Goal: Find specific page/section: Find specific page/section

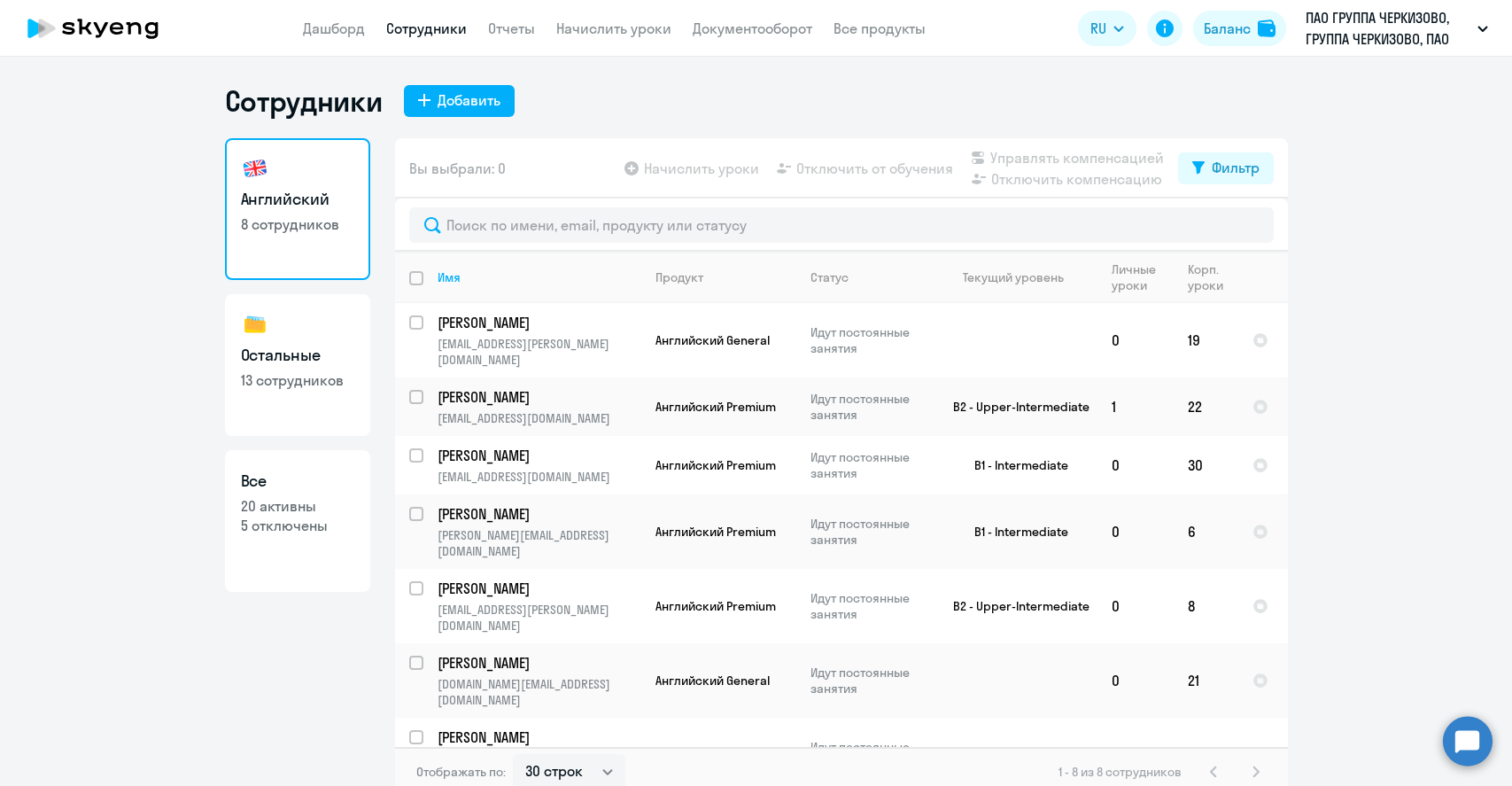
select select "30"
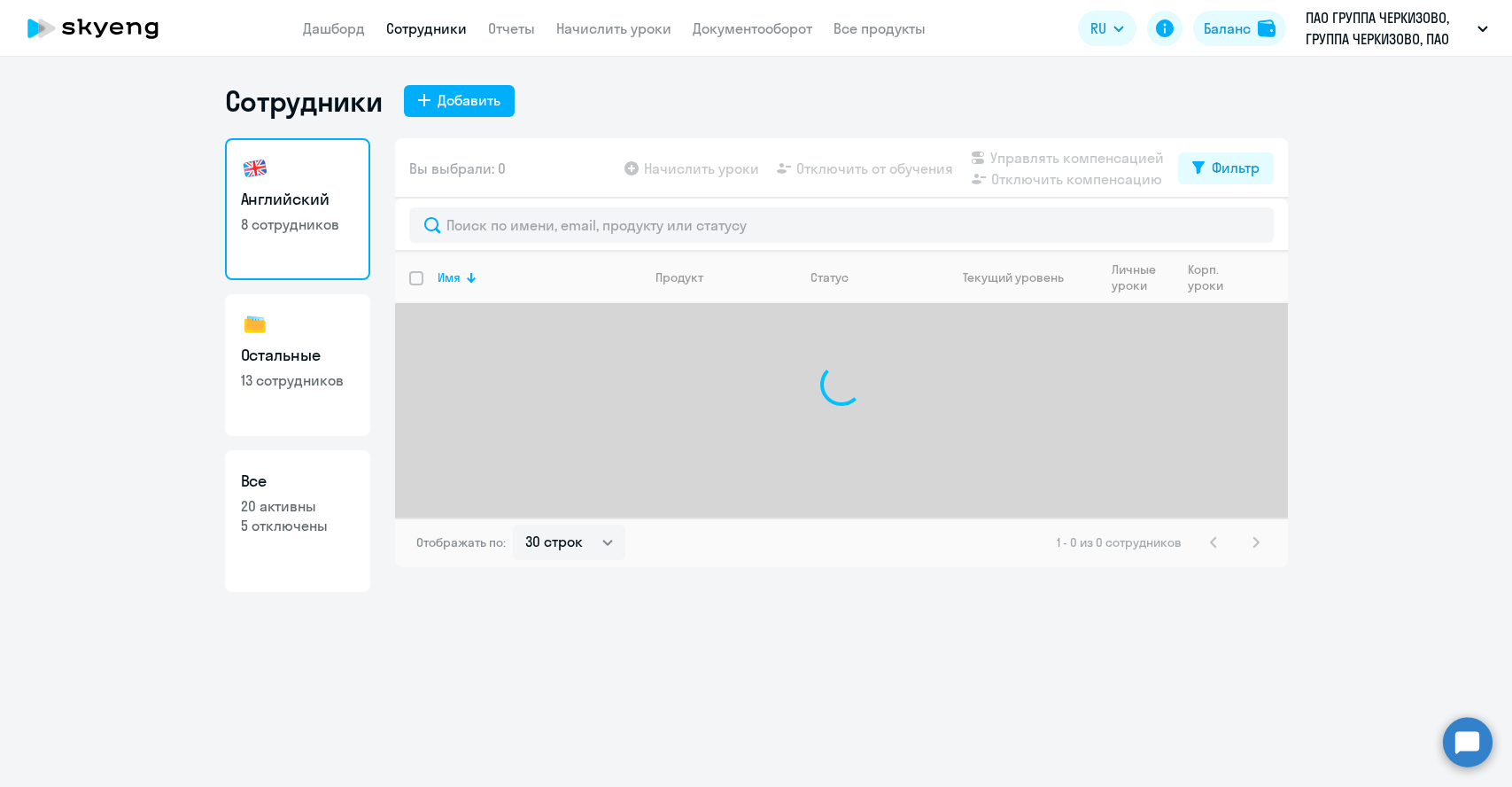
select select "30"
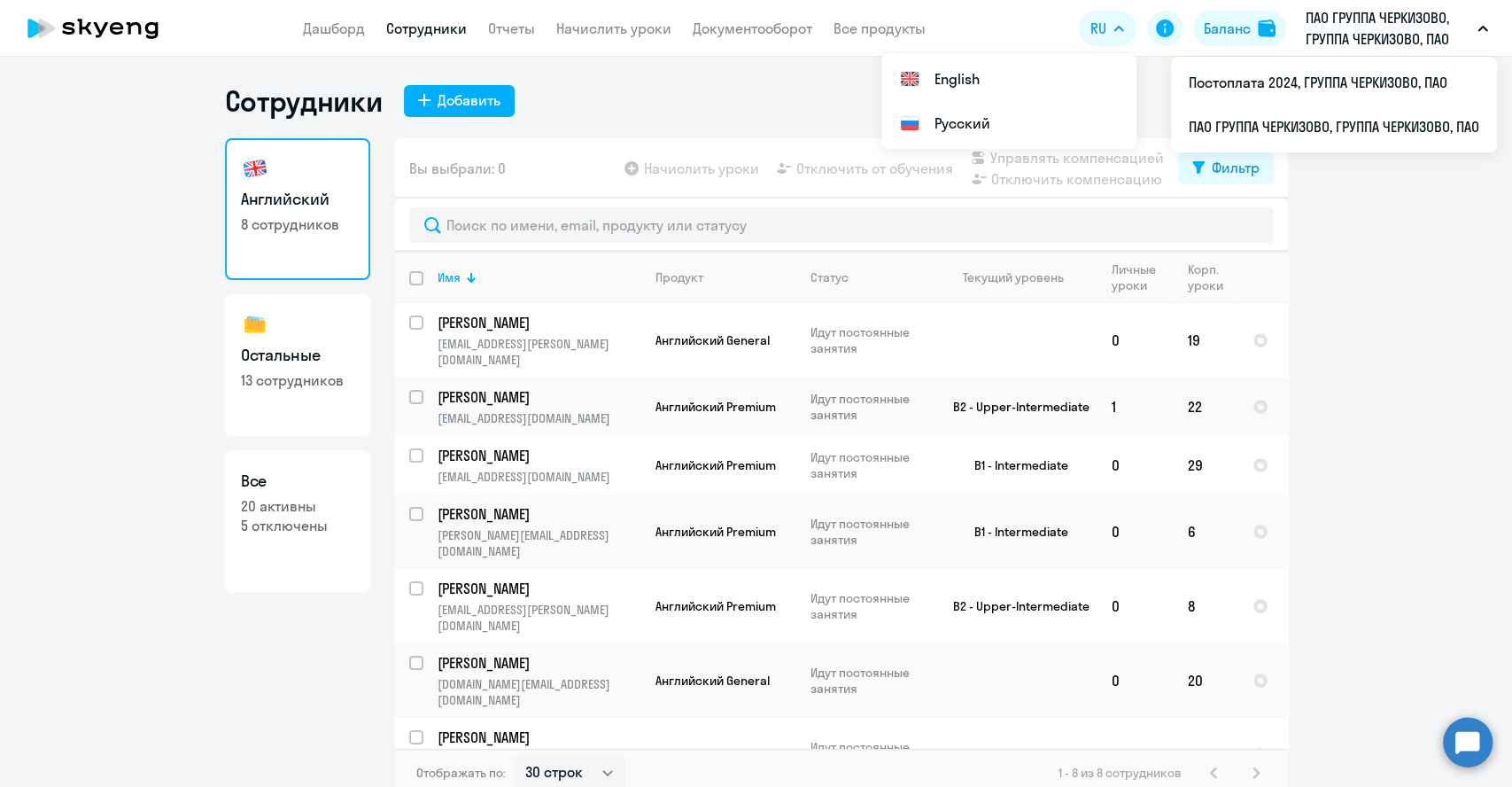
click at [1333, 31] on p "ПАО ГРУППА ЧЕРКИЗОВО, ГРУППА ЧЕРКИЗОВО, ПАО" at bounding box center [1388, 29] width 165 height 43
click at [1374, 33] on p "ПАО ГРУППА ЧЕРКИЗОВО, ГРУППА ЧЕРКИЗОВО, ПАО" at bounding box center [1388, 29] width 165 height 43
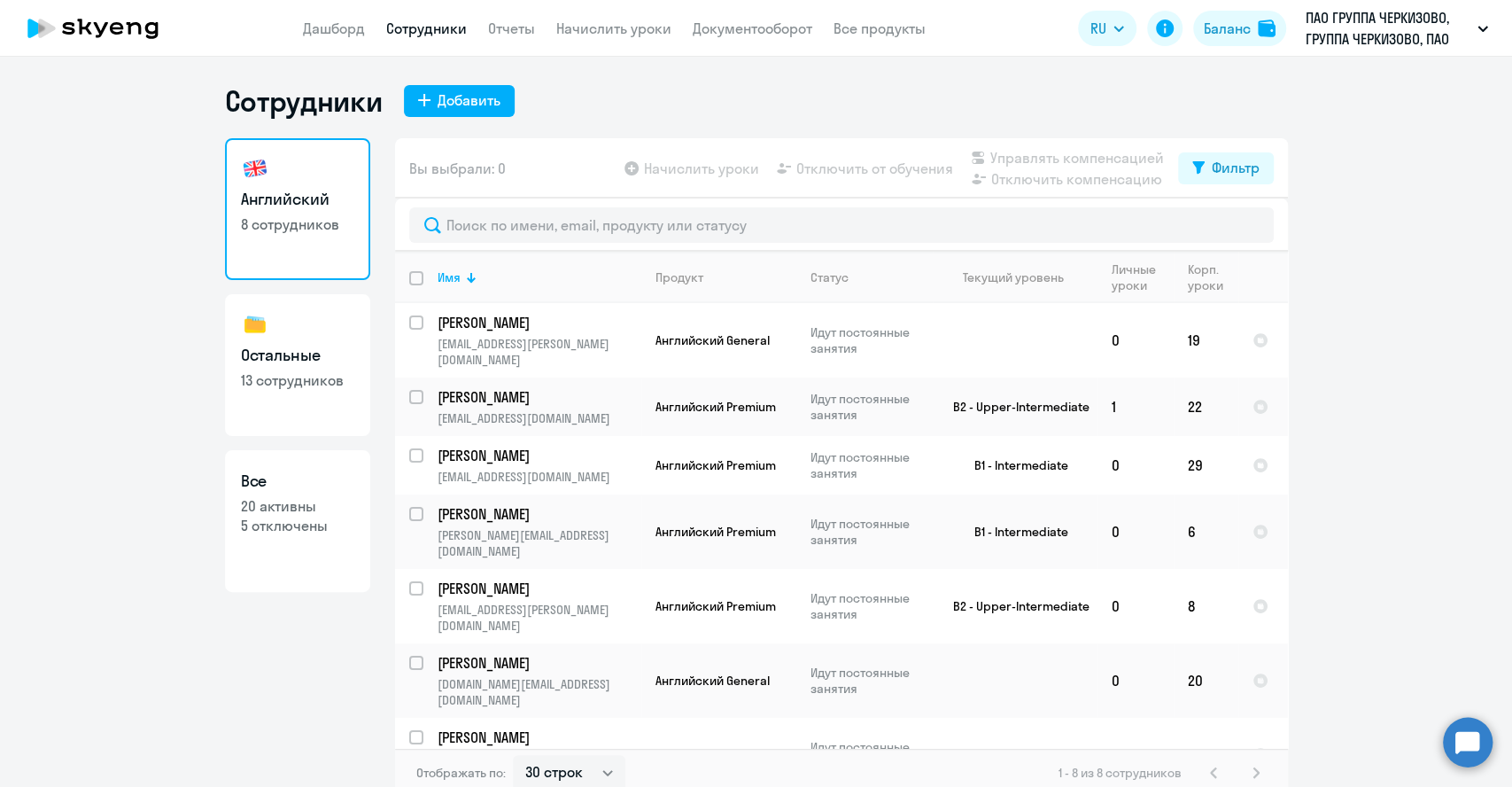
click at [1373, 37] on p "ПАО ГРУППА ЧЕРКИЗОВО, ГРУППА ЧЕРКИЗОВО, ПАО" at bounding box center [1388, 29] width 165 height 43
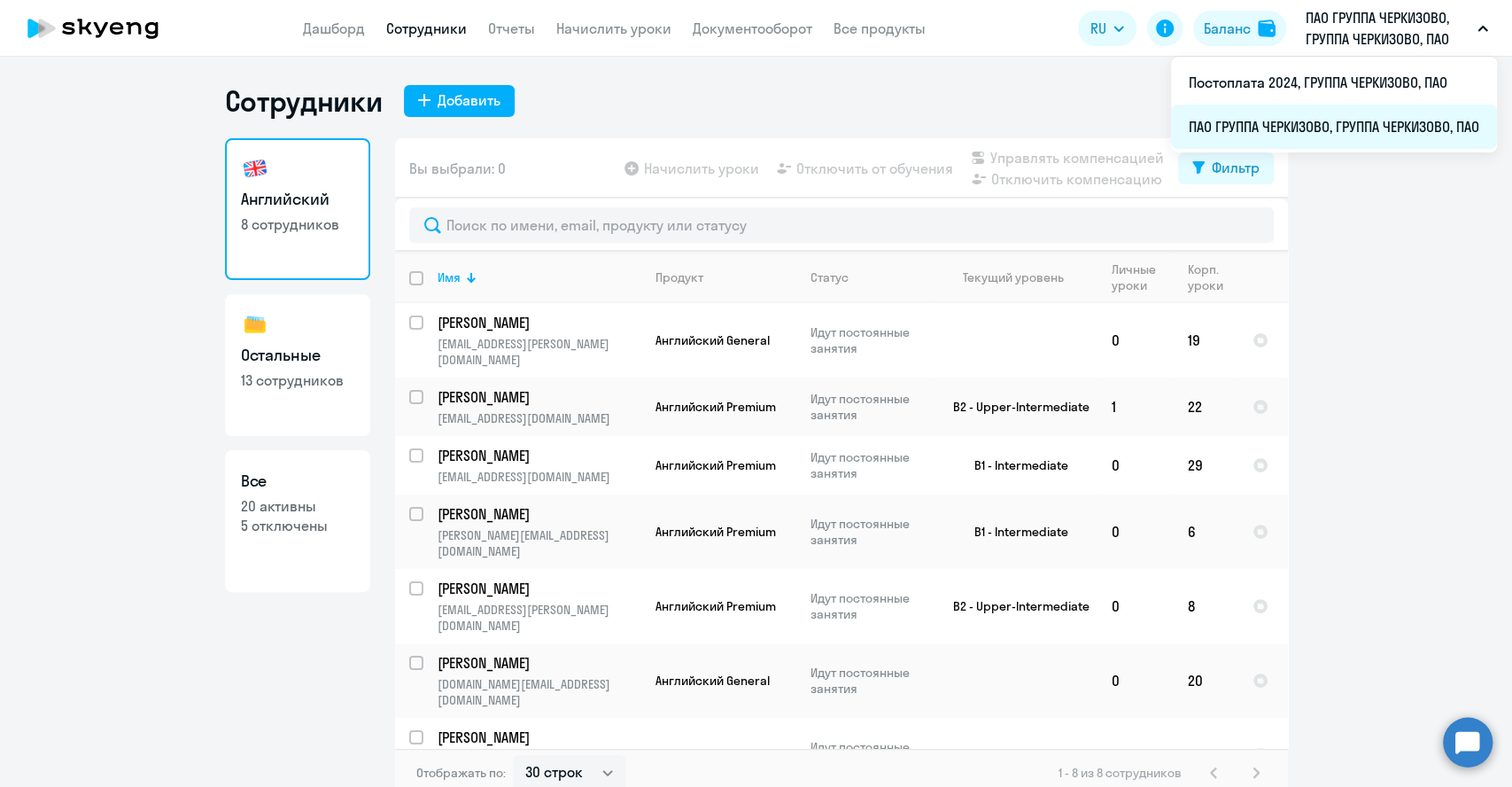
click at [1311, 119] on li "ПАО ГРУППА ЧЕРКИЗОВО, ГРУППА ЧЕРКИЗОВО, ПАО" at bounding box center [1335, 127] width 326 height 45
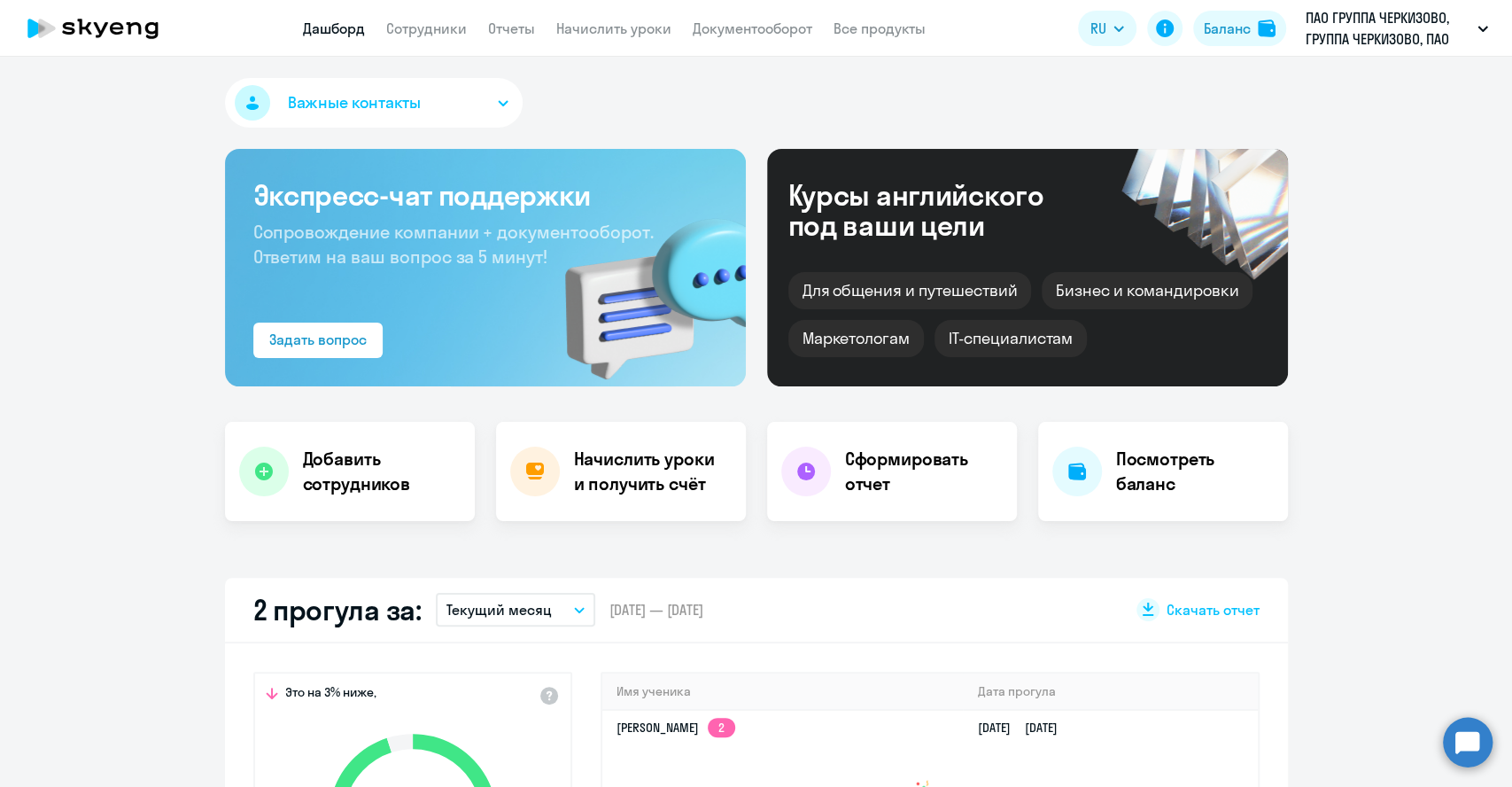
select select "30"
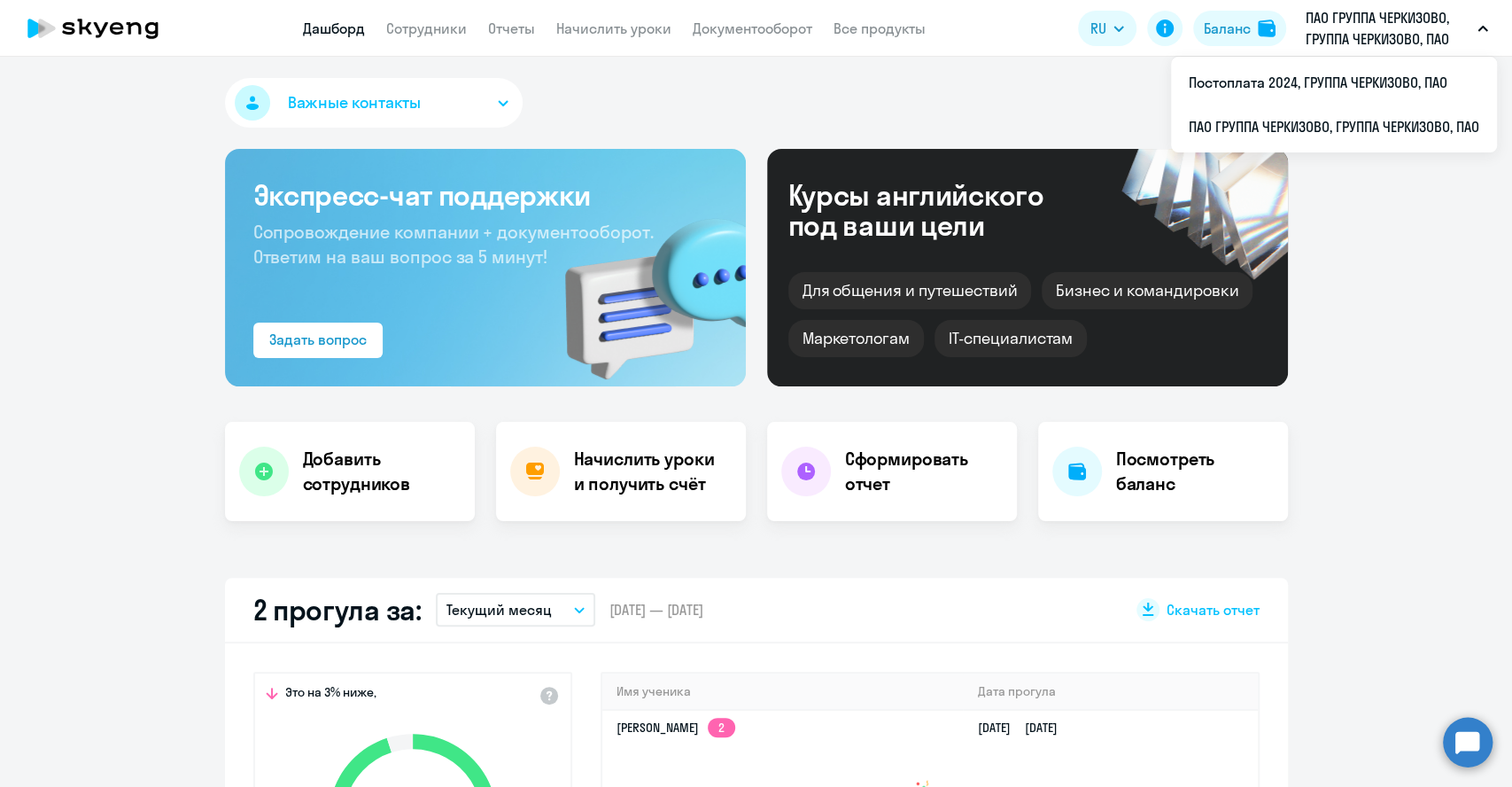
drag, startPoint x: 1383, startPoint y: 33, endPoint x: 1375, endPoint y: 52, distance: 20.6
click at [1382, 34] on p "ПАО ГРУППА ЧЕРКИЗОВО, ГРУППА ЧЕРКИЗОВО, ПАО" at bounding box center [1388, 29] width 165 height 43
click at [1314, 73] on li "Постоплата 2024, ГРУППА ЧЕРКИЗОВО, ПАО" at bounding box center [1335, 83] width 326 height 45
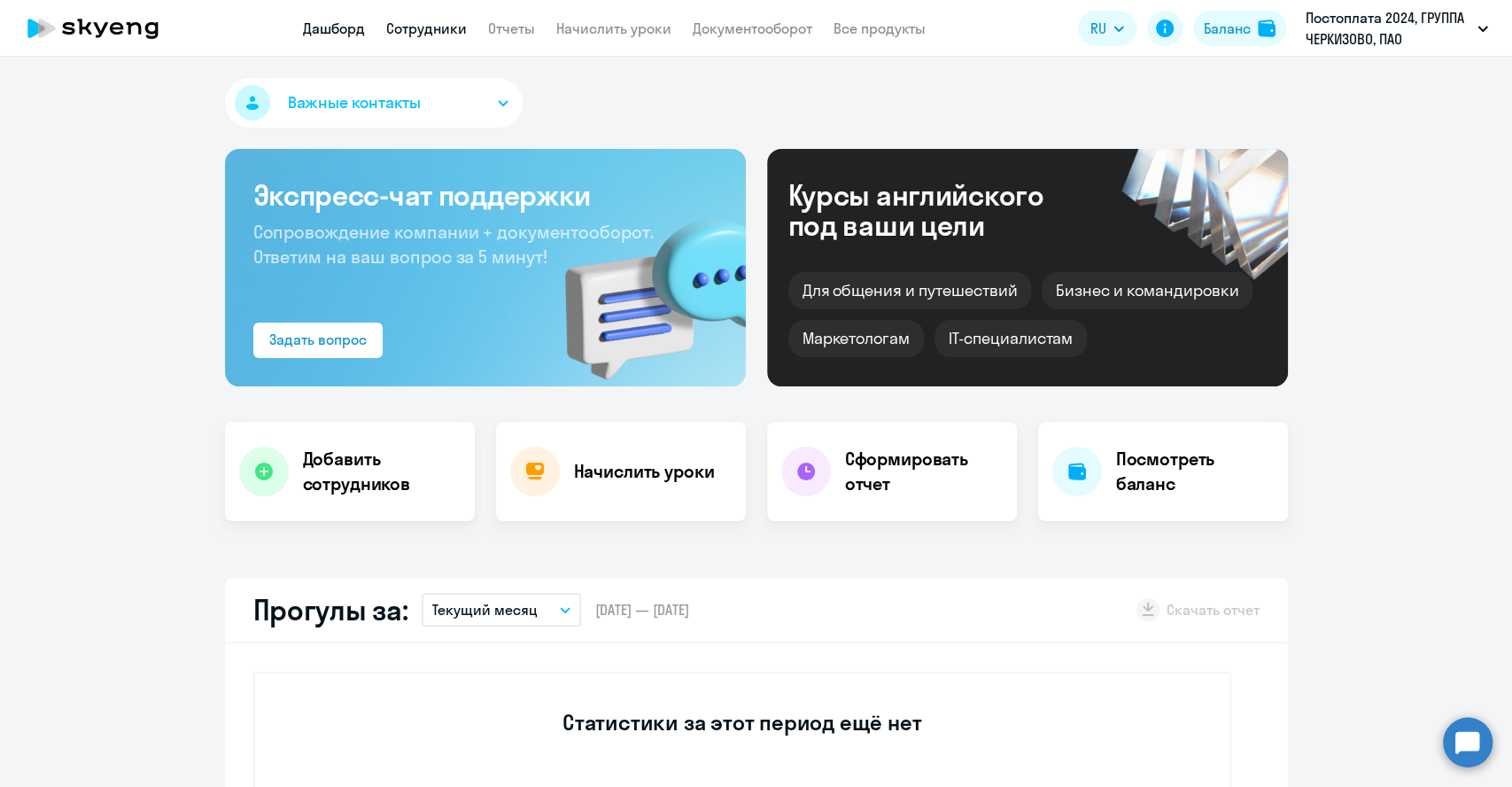
click at [420, 34] on link "Сотрудники" at bounding box center [427, 29] width 80 height 18
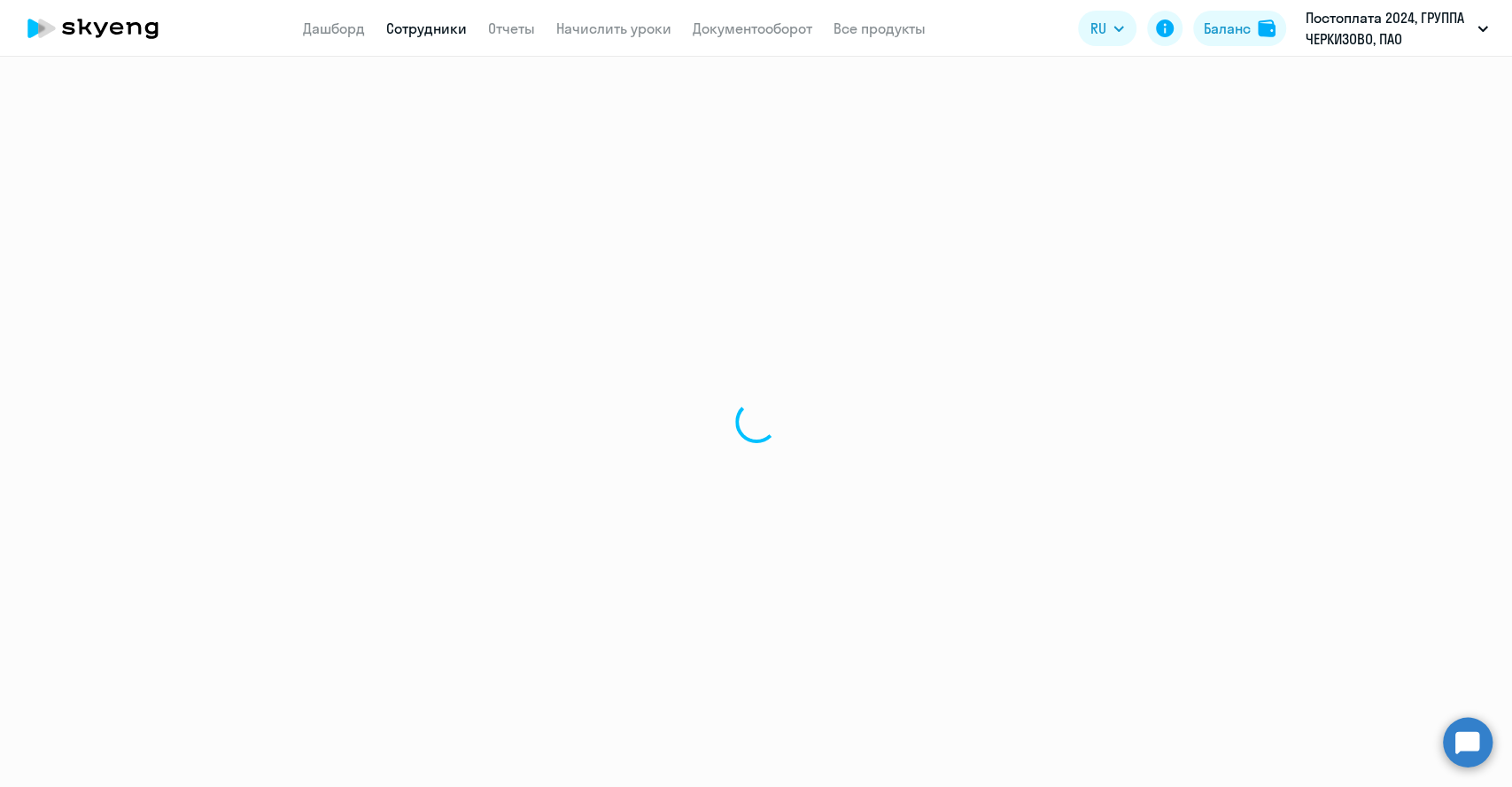
select select "30"
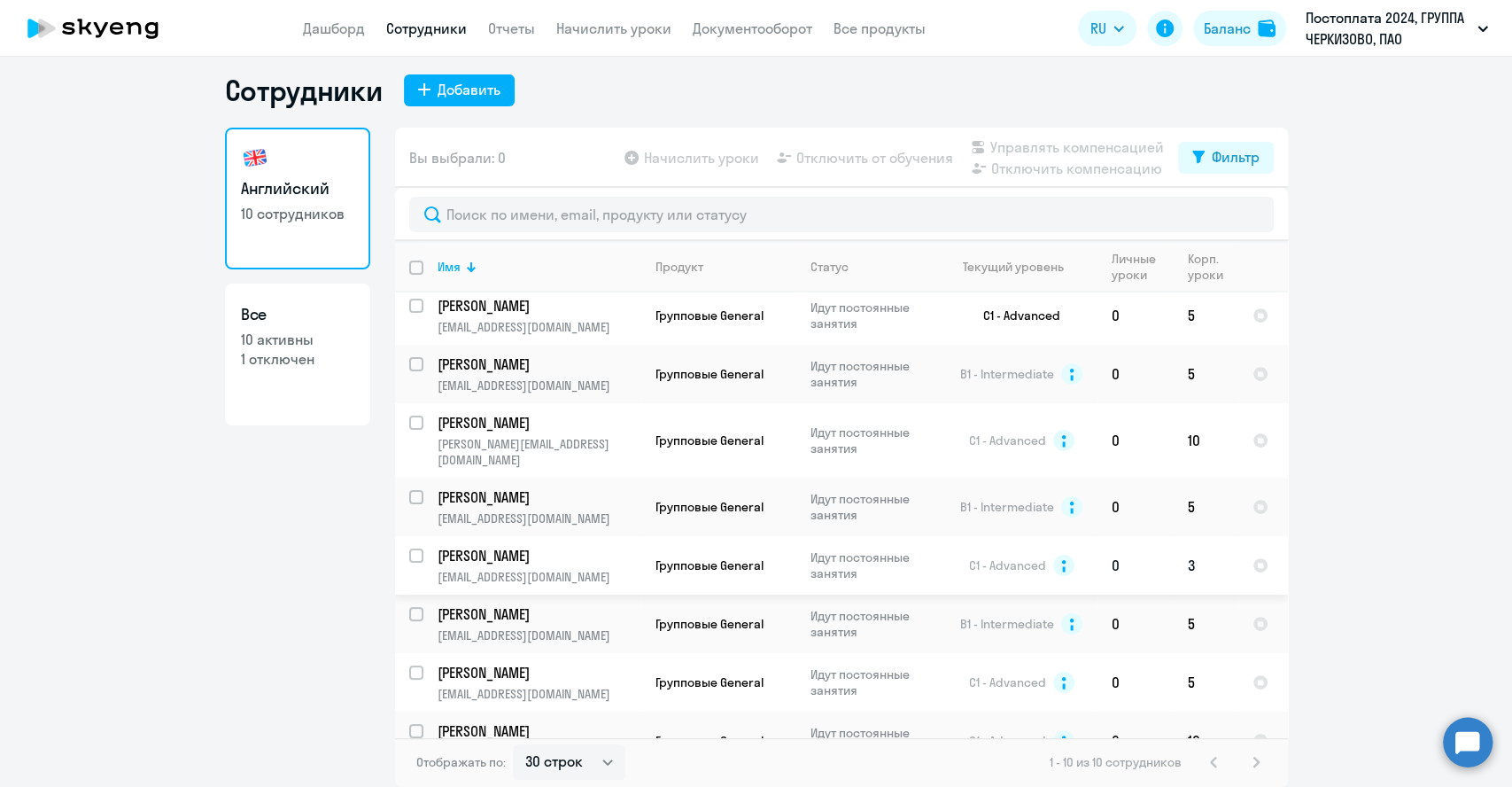
scroll to position [137, 0]
